Goal: Obtain resource: Download file/media

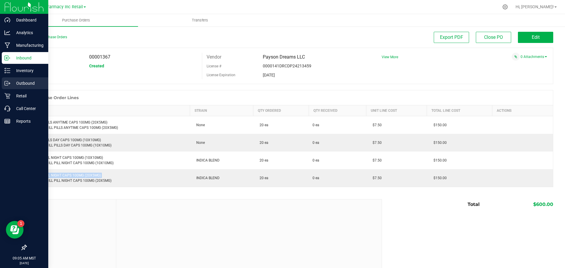
click at [10, 83] on icon at bounding box center [7, 83] width 6 height 6
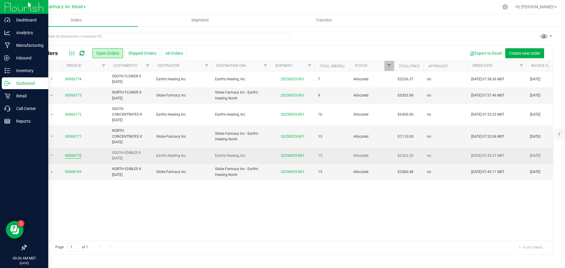
click at [70, 157] on link "00006770" at bounding box center [73, 156] width 16 height 6
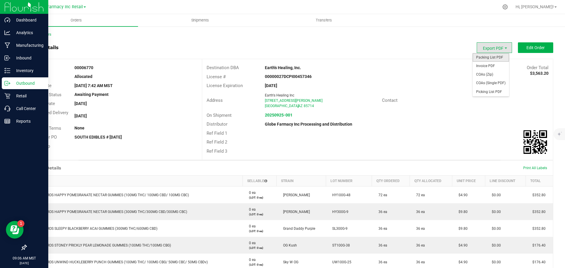
click at [486, 54] on span "Packing List PDF" at bounding box center [491, 57] width 36 height 9
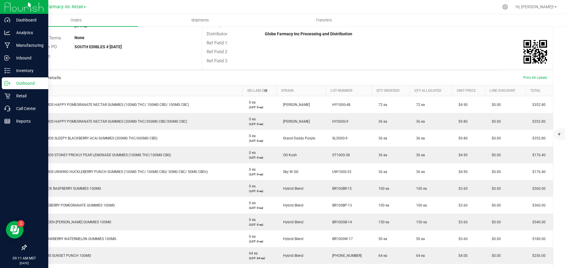
scroll to position [88, 0]
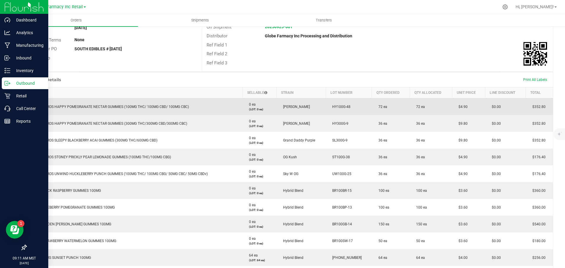
click at [336, 104] on td "HY100G-48" at bounding box center [349, 106] width 46 height 17
copy span "HY100G-48"
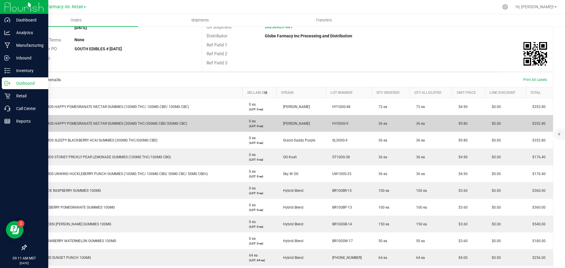
click at [336, 125] on span "HY300G-9" at bounding box center [338, 124] width 19 height 4
click at [341, 125] on span "HY300G-9" at bounding box center [338, 124] width 19 height 4
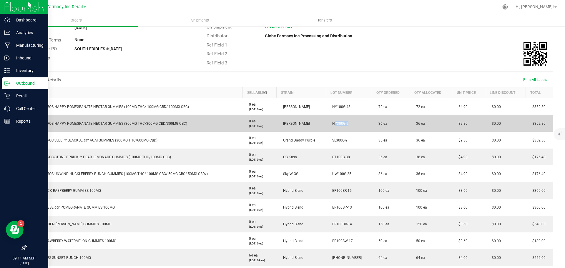
click at [341, 125] on span "HY300G-9" at bounding box center [338, 124] width 19 height 4
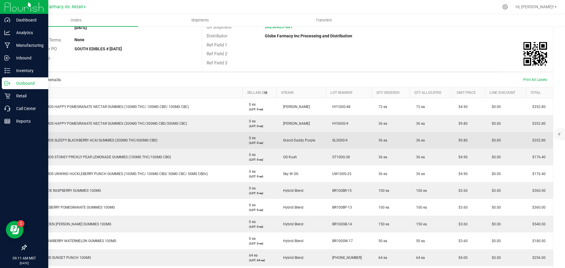
click at [338, 144] on td "SL300G-9" at bounding box center [349, 140] width 46 height 17
click at [338, 141] on span "SL300G-9" at bounding box center [338, 140] width 18 height 4
copy span "SL300G-9"
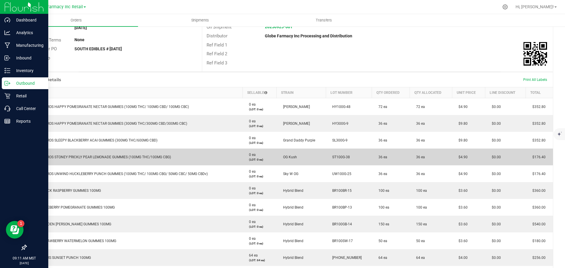
click at [340, 155] on td "ST100G-38" at bounding box center [349, 157] width 46 height 17
click at [340, 155] on span "ST100G-38" at bounding box center [339, 157] width 21 height 4
copy span "ST100G-38"
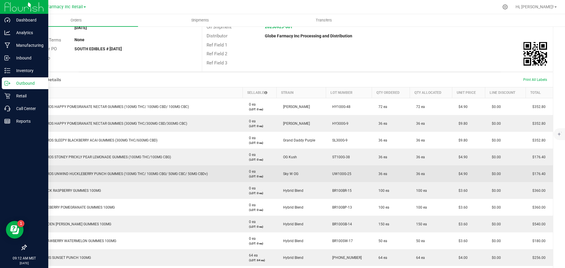
click at [342, 174] on span "UW100G-25" at bounding box center [340, 174] width 22 height 4
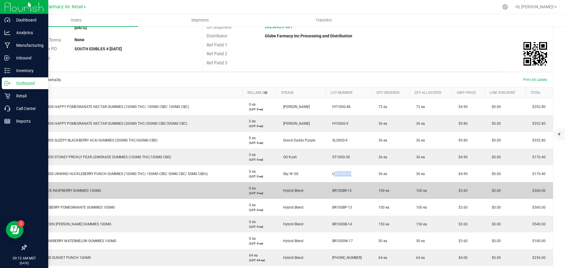
copy span "UW100G-25"
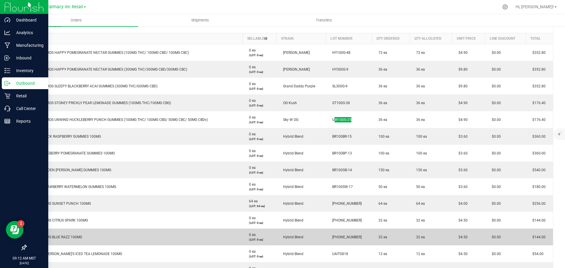
scroll to position [177, 0]
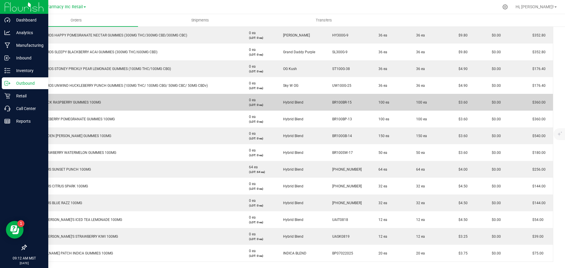
click at [342, 100] on span "BR100BR-15" at bounding box center [340, 102] width 22 height 4
copy span "BR100BR-15"
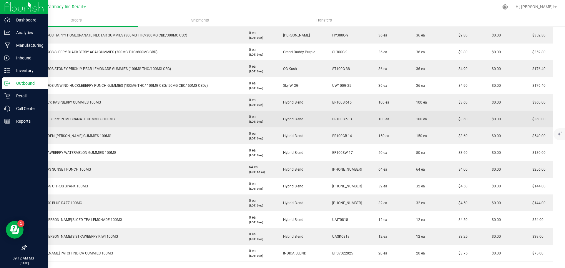
click at [339, 118] on span "BR100BP-13" at bounding box center [340, 119] width 23 height 4
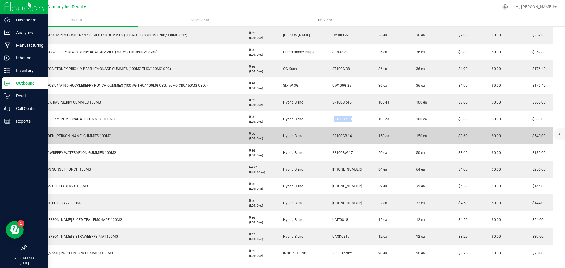
copy span "BR100BP-13"
click at [343, 138] on span "BR100GB-14" at bounding box center [340, 136] width 23 height 4
copy span "BR100GB-14"
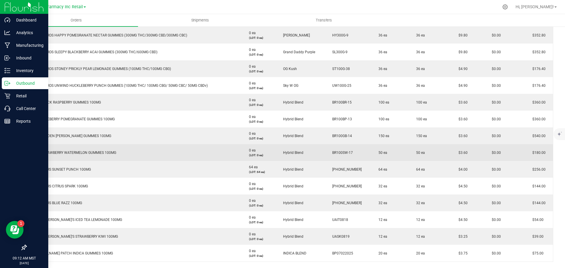
click at [340, 153] on span "BR100SW-17" at bounding box center [341, 153] width 24 height 4
copy span "BR100SW-17"
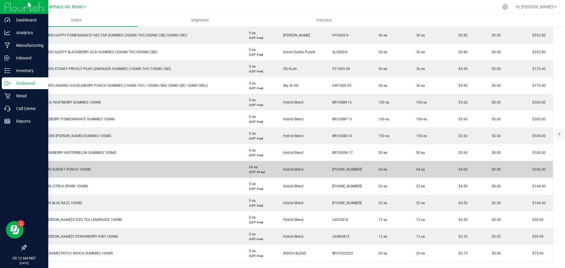
click at [340, 167] on td "[PHONE_NUMBER]" at bounding box center [349, 169] width 46 height 17
click at [339, 168] on span "[PHONE_NUMBER]" at bounding box center [345, 169] width 32 height 4
copy span "[PHONE_NUMBER]"
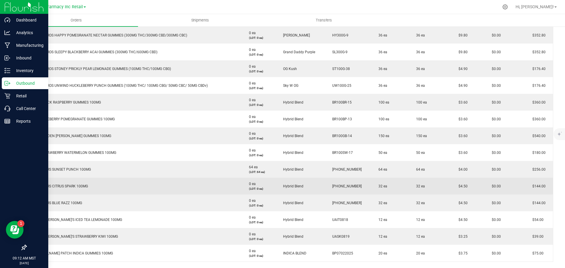
click at [339, 186] on span "[PHONE_NUMBER]" at bounding box center [345, 186] width 32 height 4
copy span "[PHONE_NUMBER]"
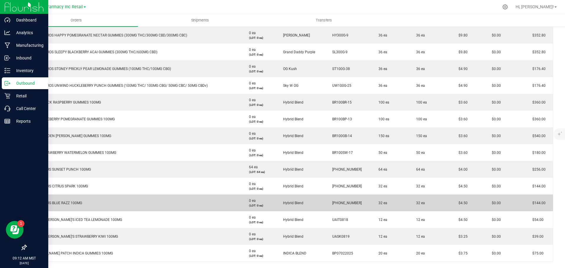
click at [344, 203] on span "[PHONE_NUMBER]" at bounding box center [345, 203] width 32 height 4
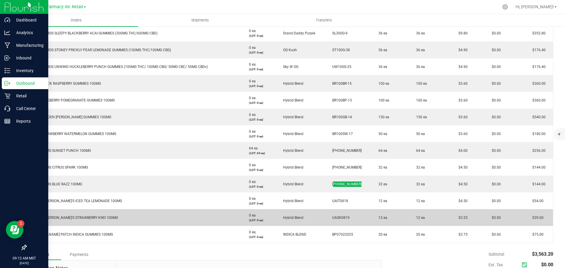
scroll to position [206, 0]
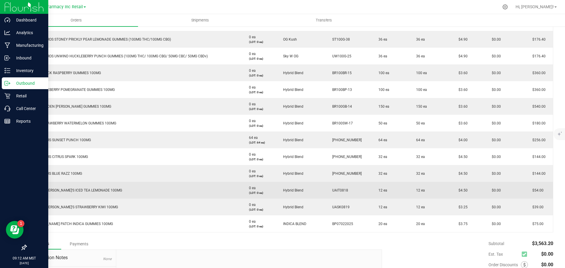
click at [338, 190] on span "UAIT0818" at bounding box center [338, 190] width 19 height 4
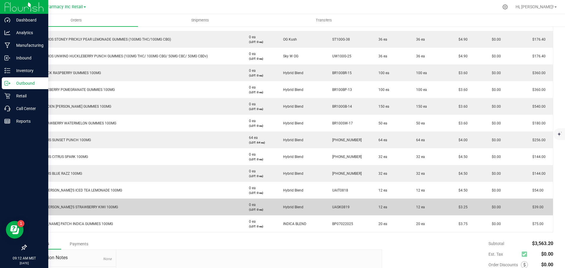
click at [340, 205] on span "UASK0819" at bounding box center [339, 207] width 20 height 4
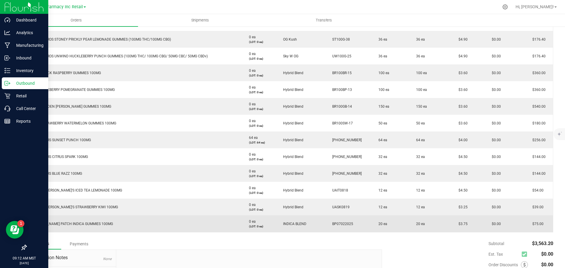
click at [338, 225] on span "BP07022025" at bounding box center [341, 224] width 24 height 4
